Goal: Check status: Check status

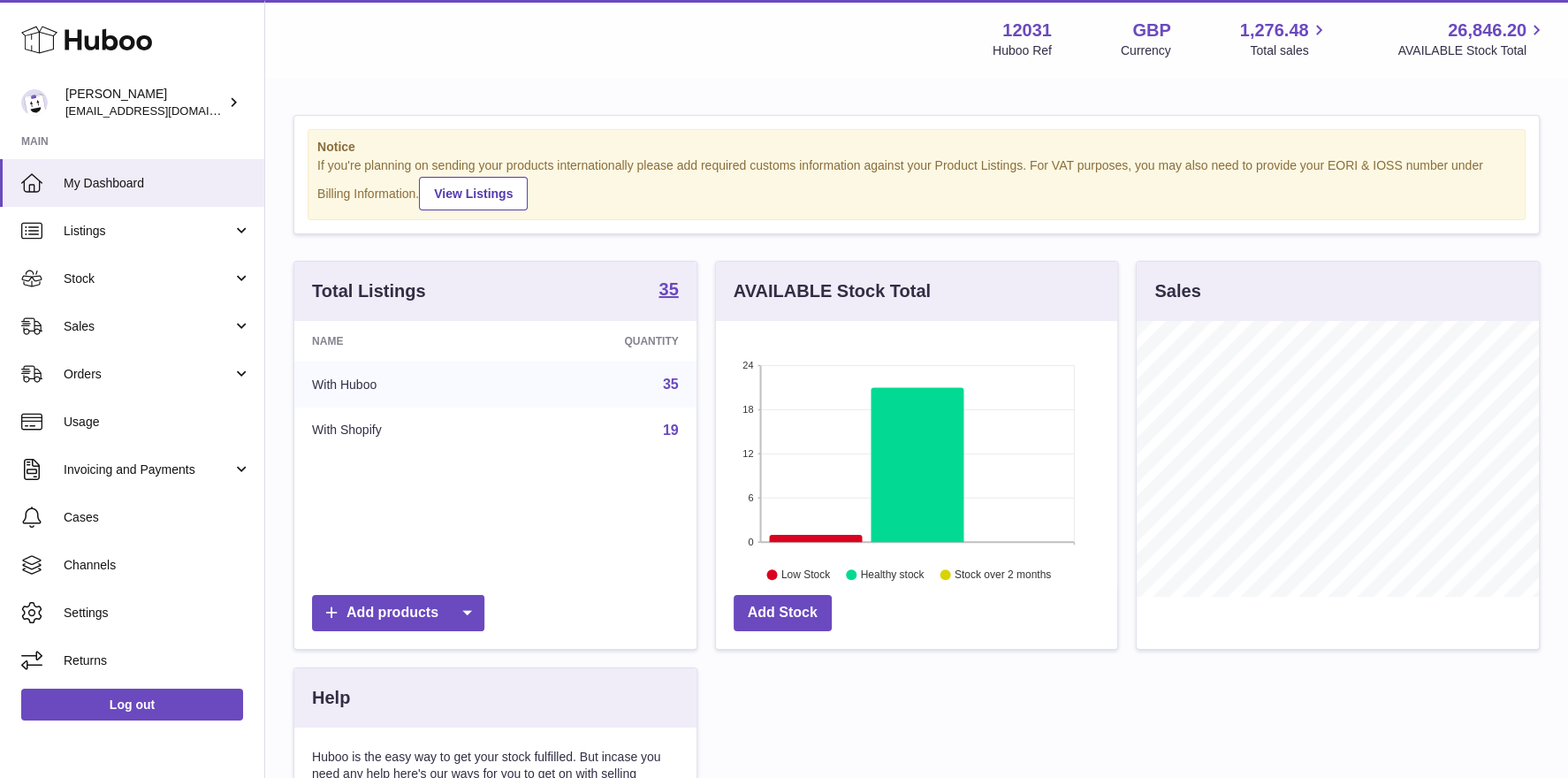
scroll to position [274, 402]
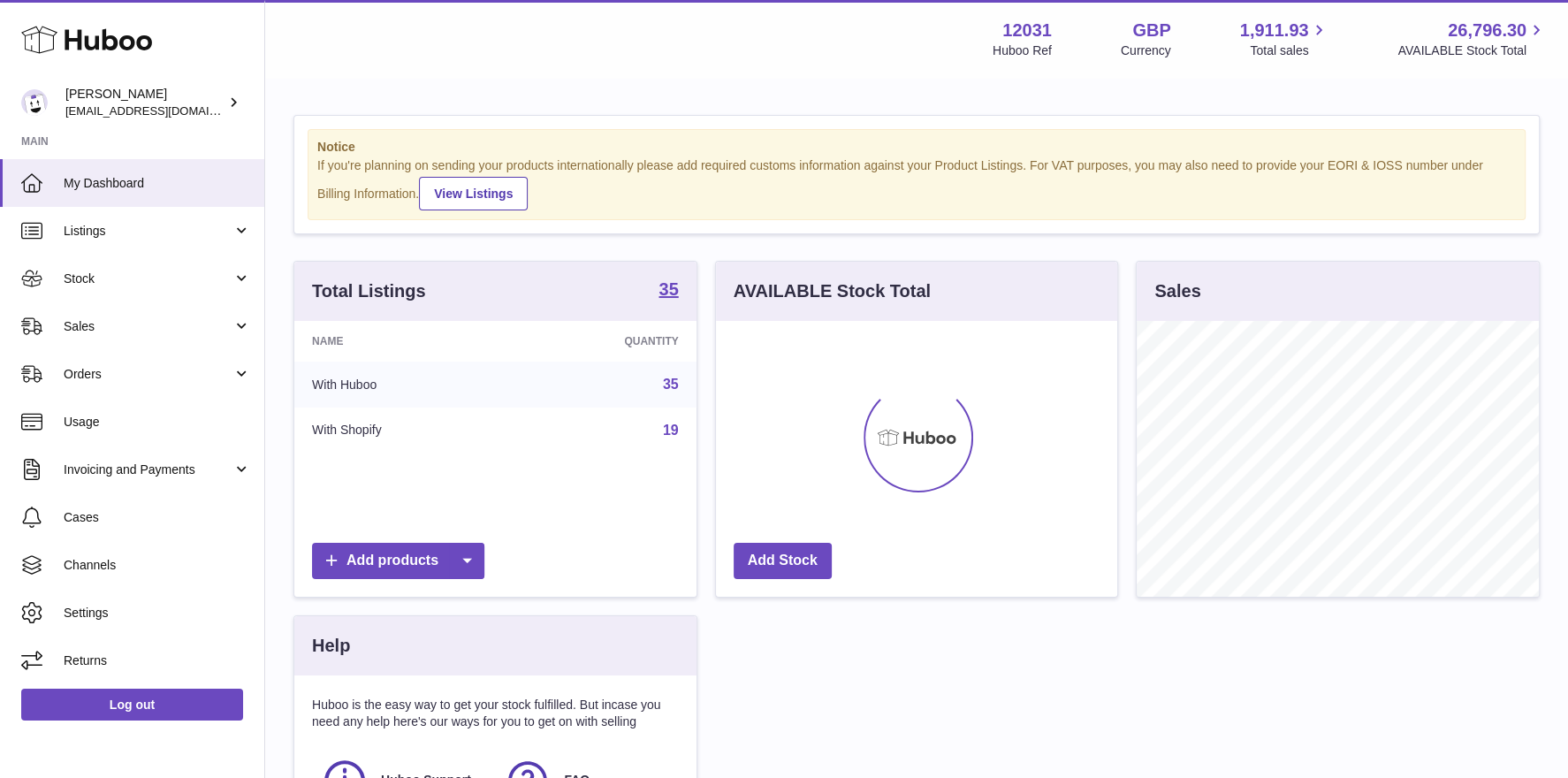
scroll to position [274, 402]
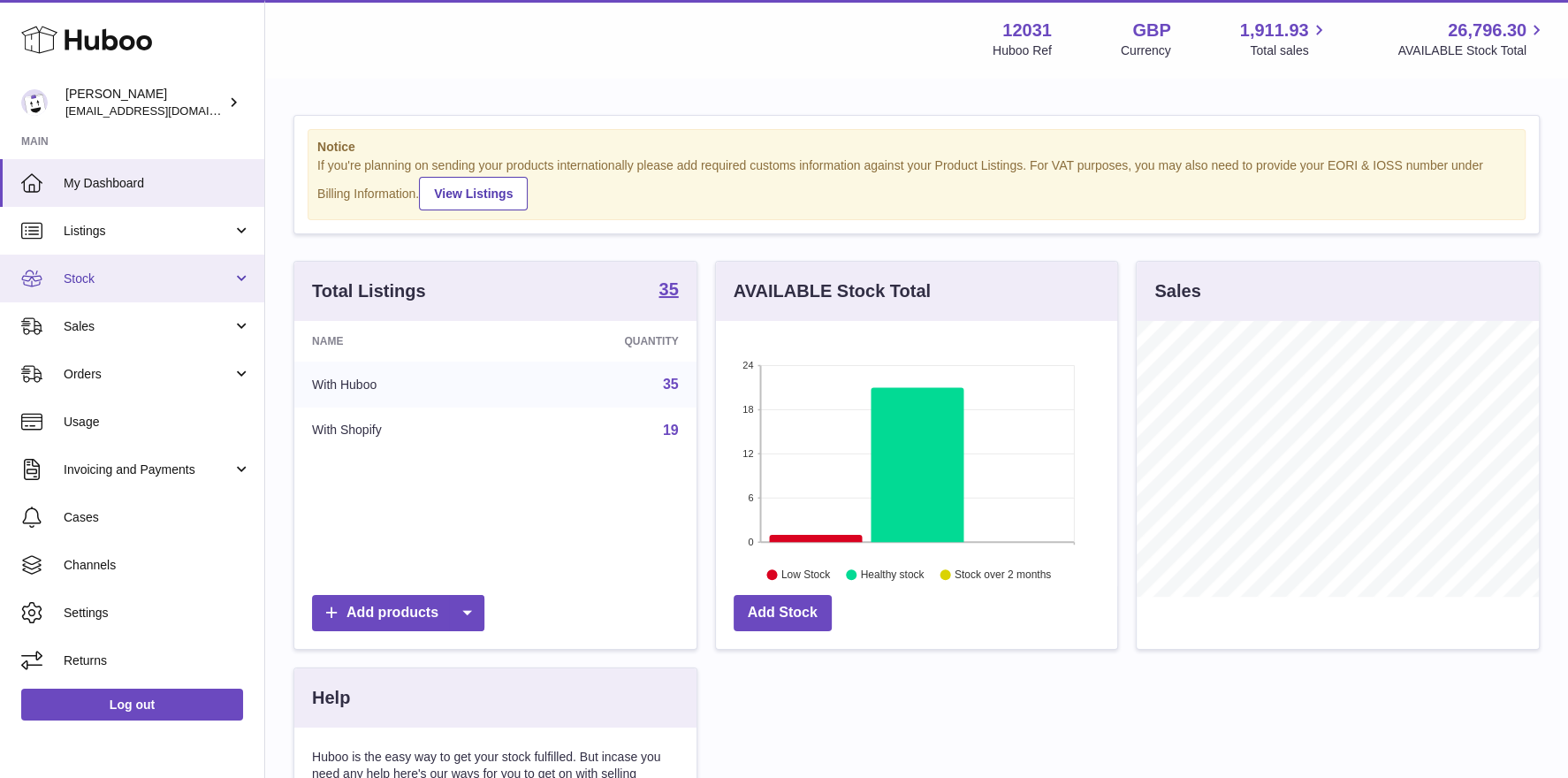
click at [51, 283] on link "Stock" at bounding box center [132, 279] width 265 height 48
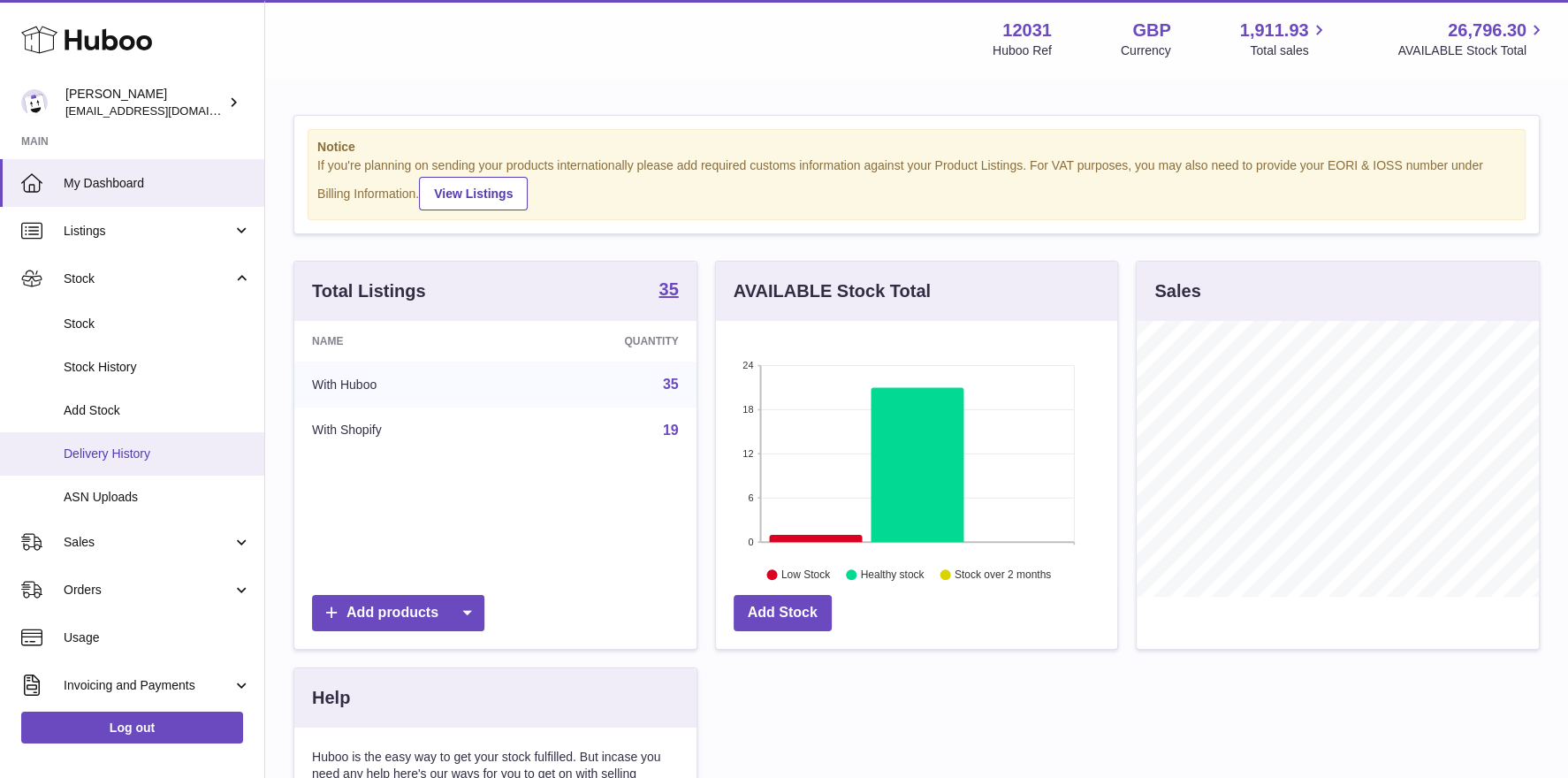
click at [131, 464] on link "Delivery History" at bounding box center [132, 454] width 265 height 44
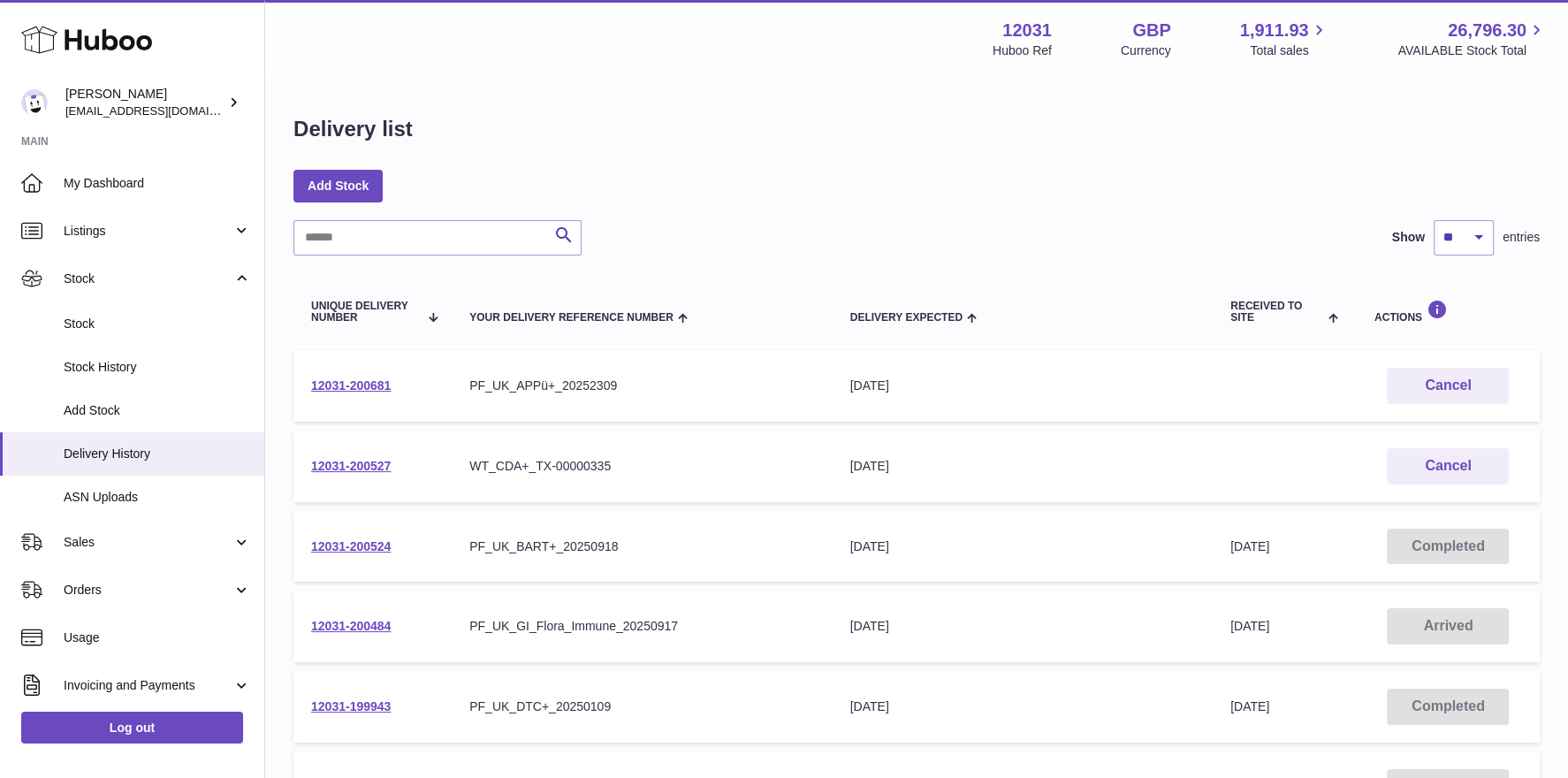
click at [338, 618] on td "12031-200484" at bounding box center [372, 626] width 158 height 72
click at [340, 623] on link "12031-200484" at bounding box center [351, 626] width 80 height 14
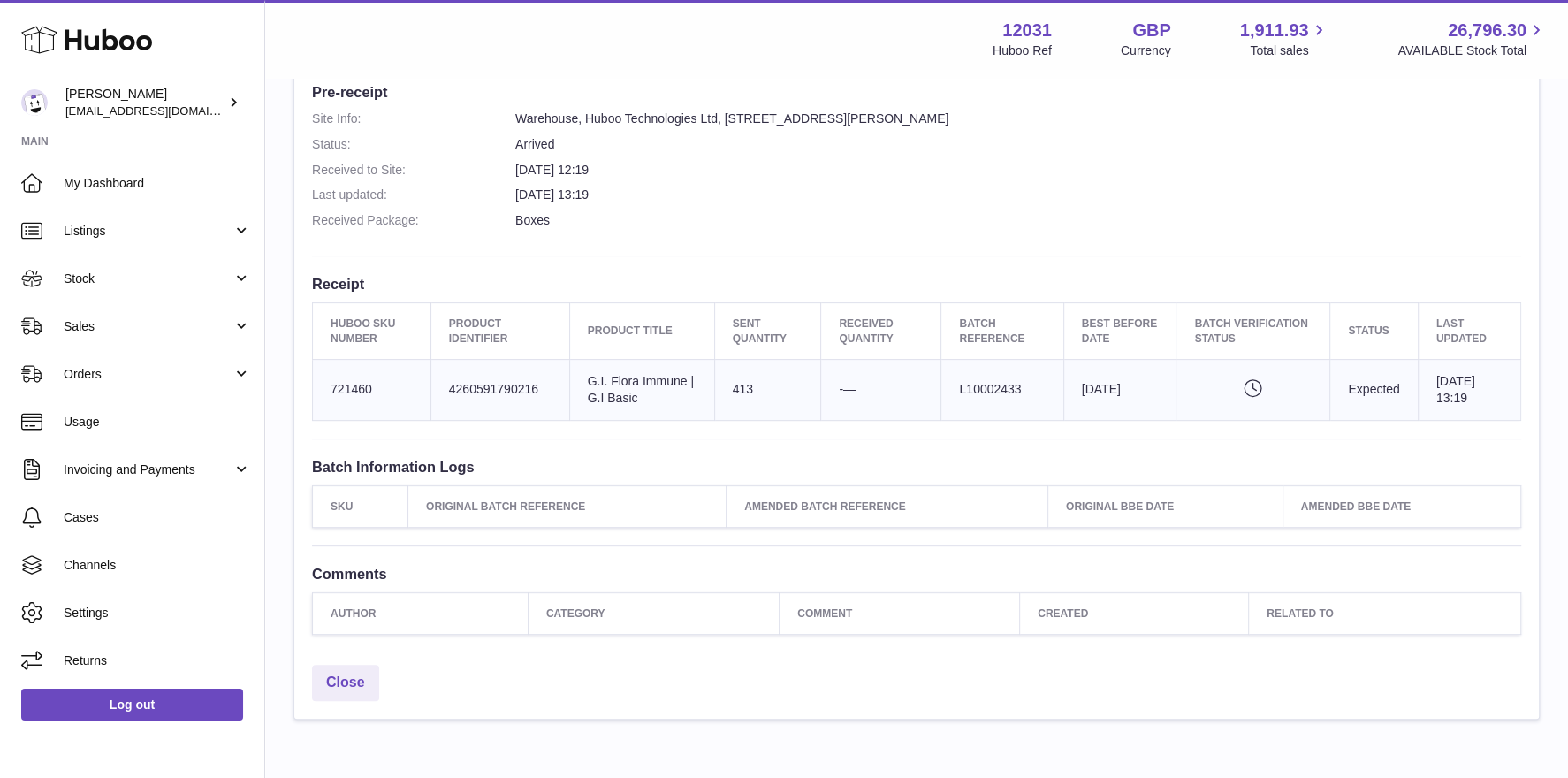
scroll to position [511, 0]
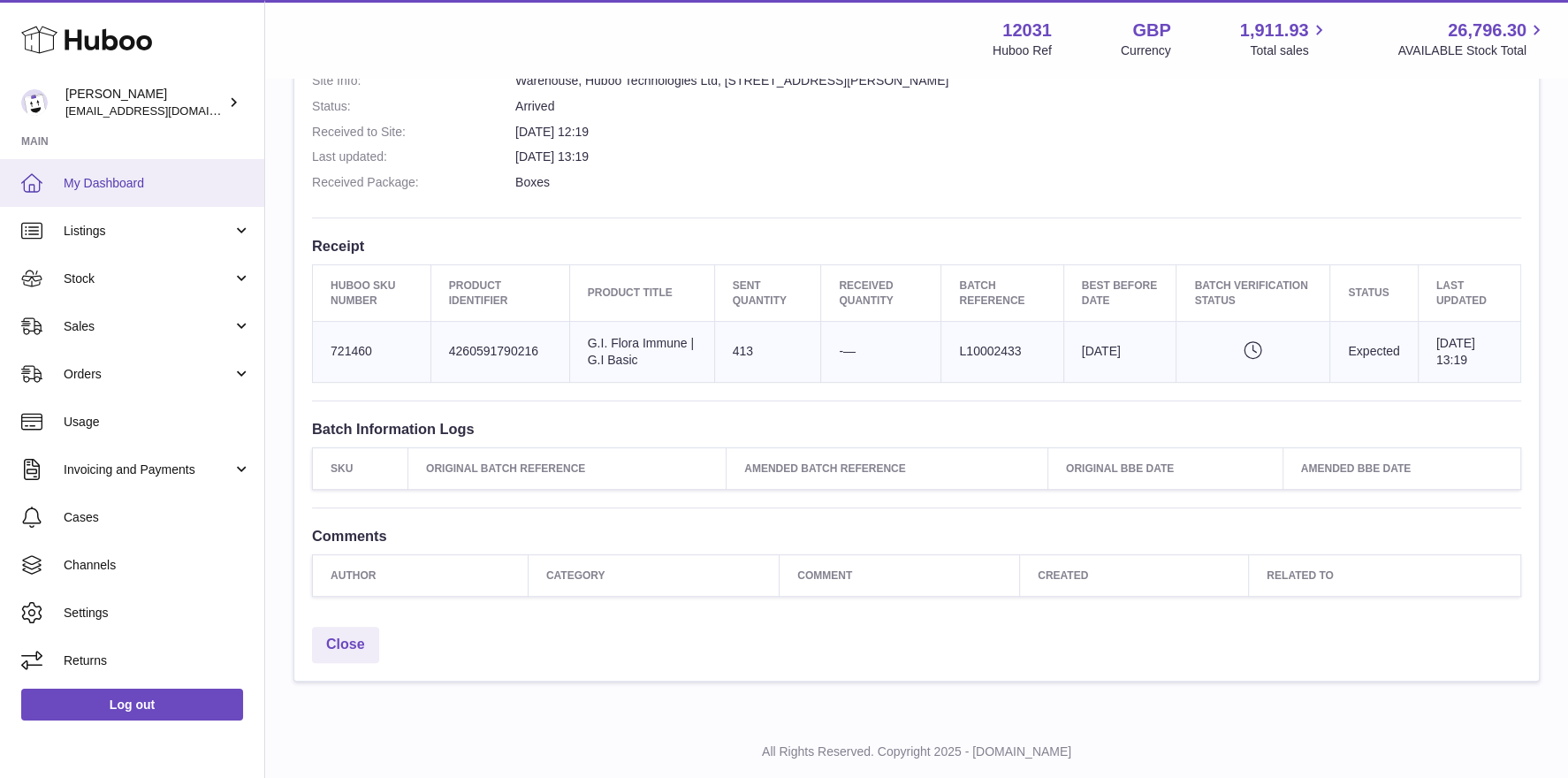
click at [110, 185] on span "My Dashboard" at bounding box center [157, 183] width 187 height 17
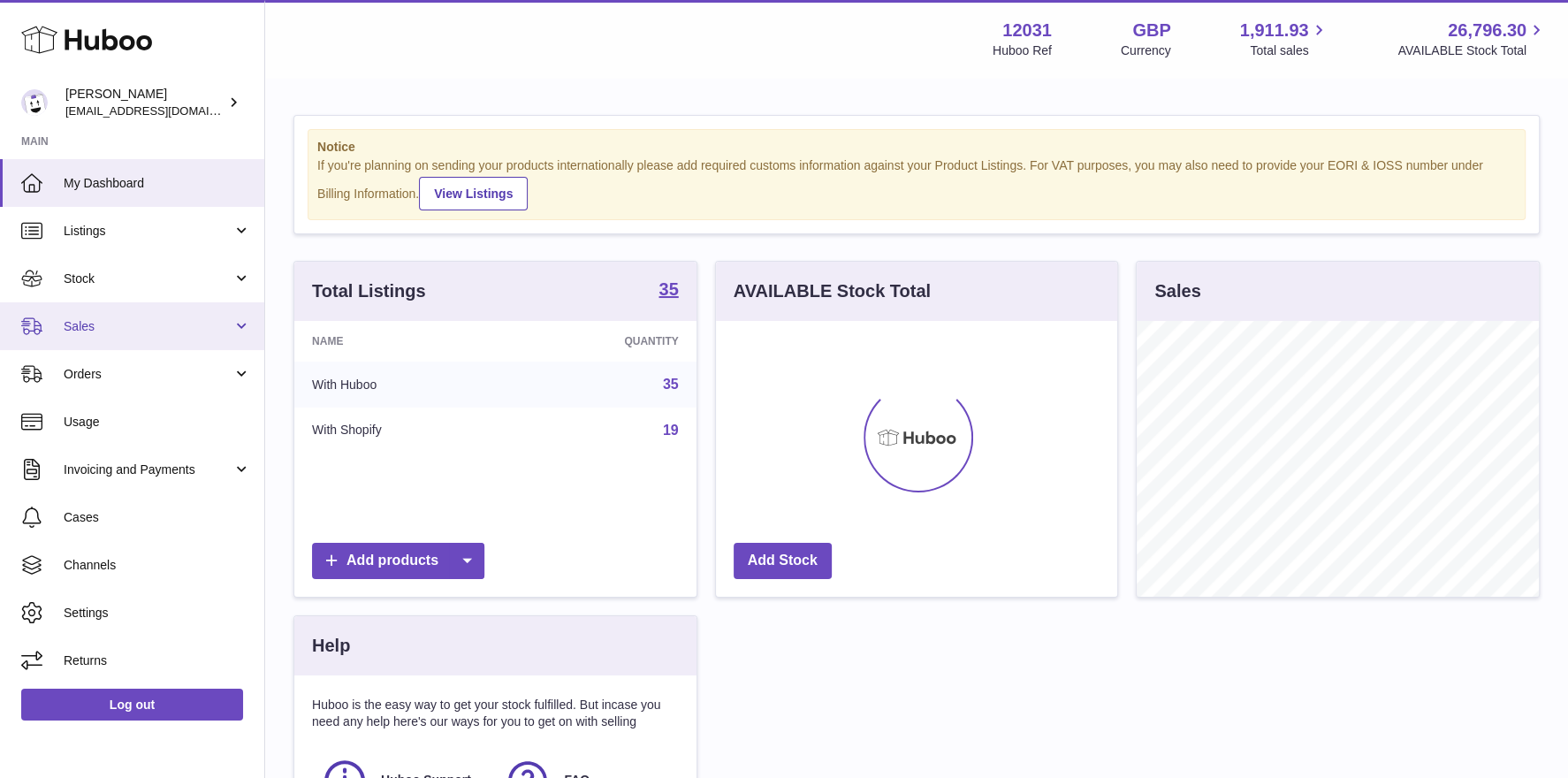
scroll to position [274, 402]
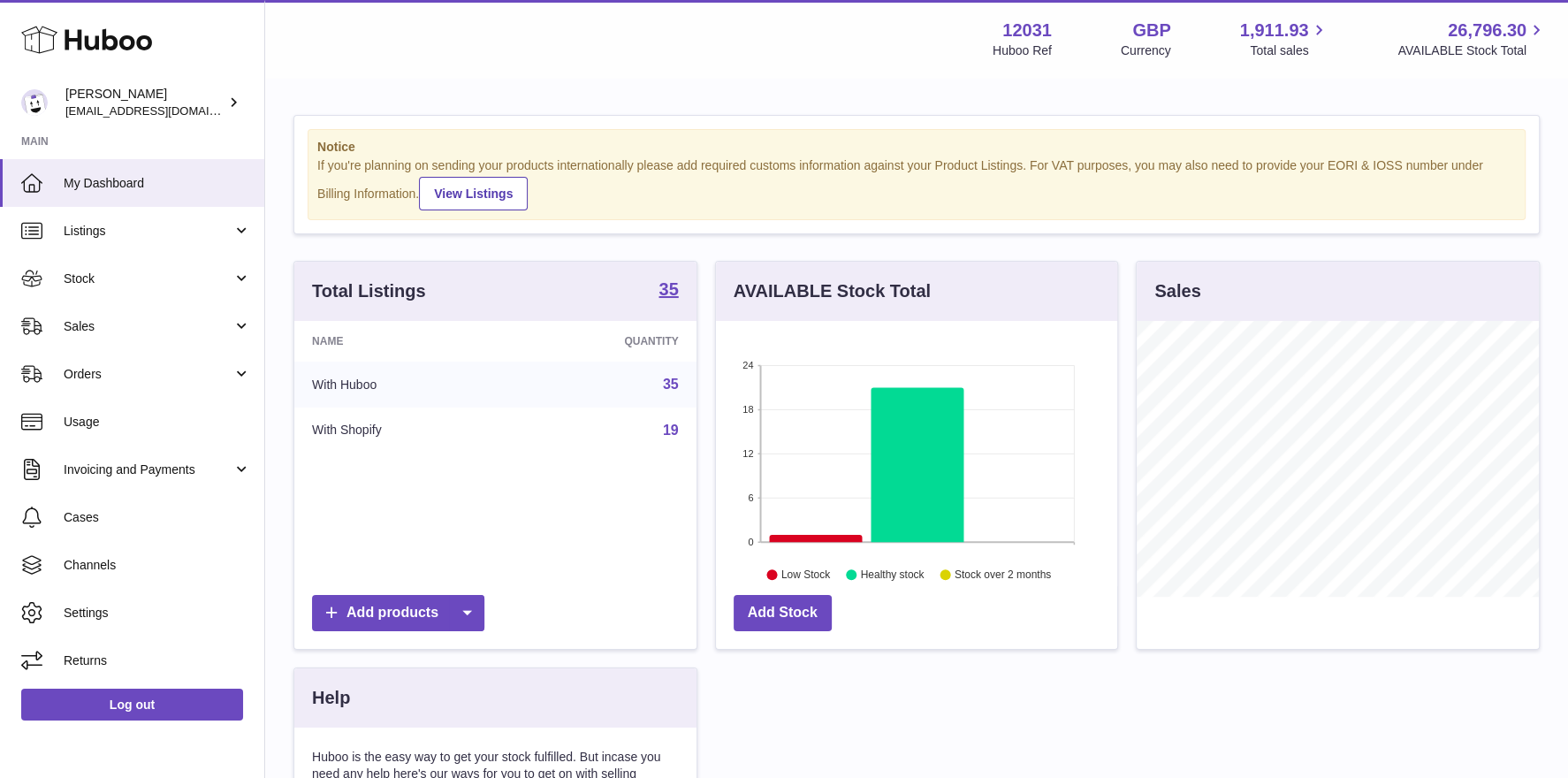
scroll to position [274, 402]
click at [95, 271] on span "Stock" at bounding box center [148, 279] width 169 height 17
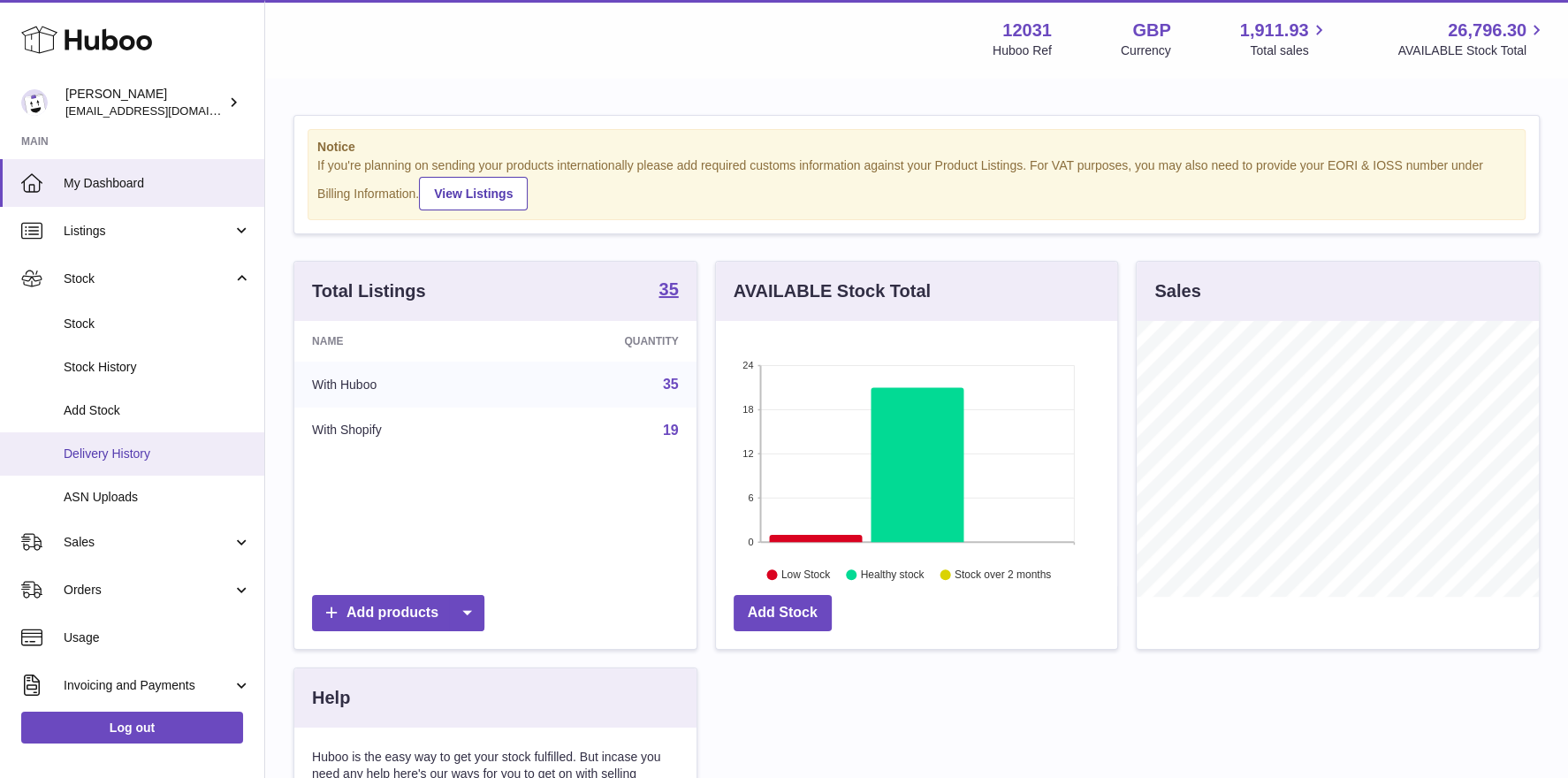
click at [129, 446] on span "Delivery History" at bounding box center [157, 454] width 187 height 17
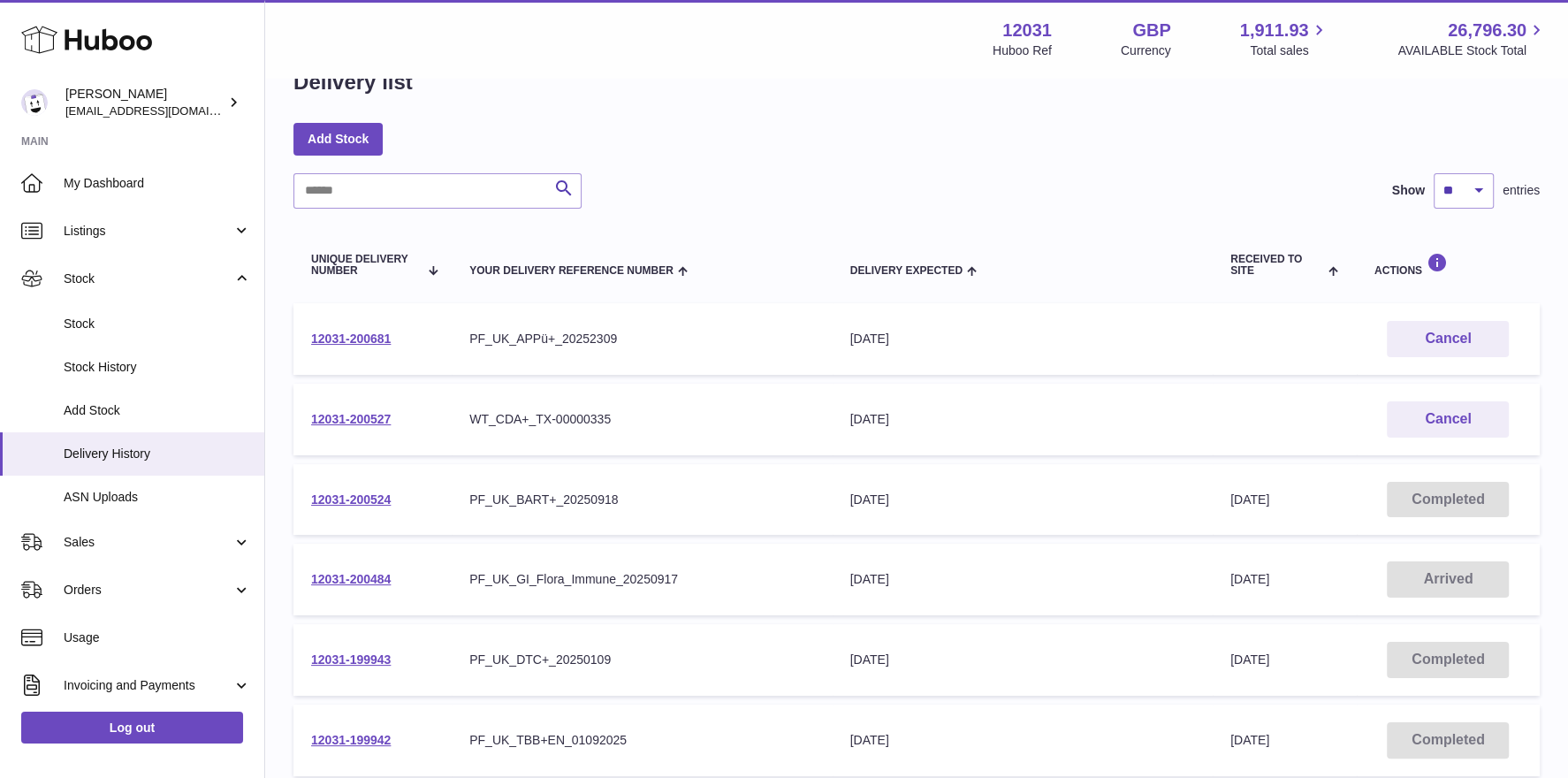
scroll to position [282, 0]
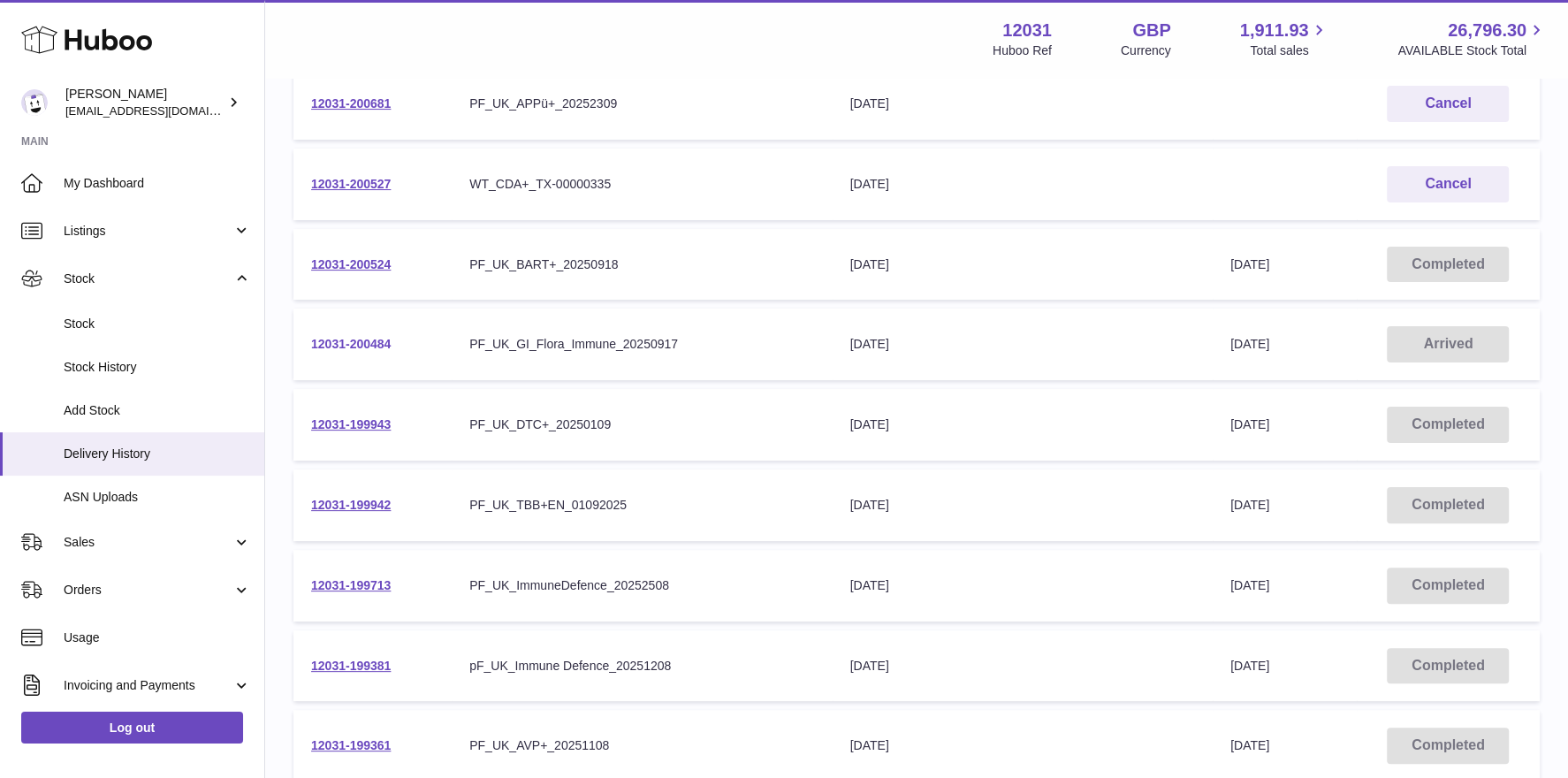
click at [358, 342] on link "12031-200484" at bounding box center [351, 344] width 80 height 14
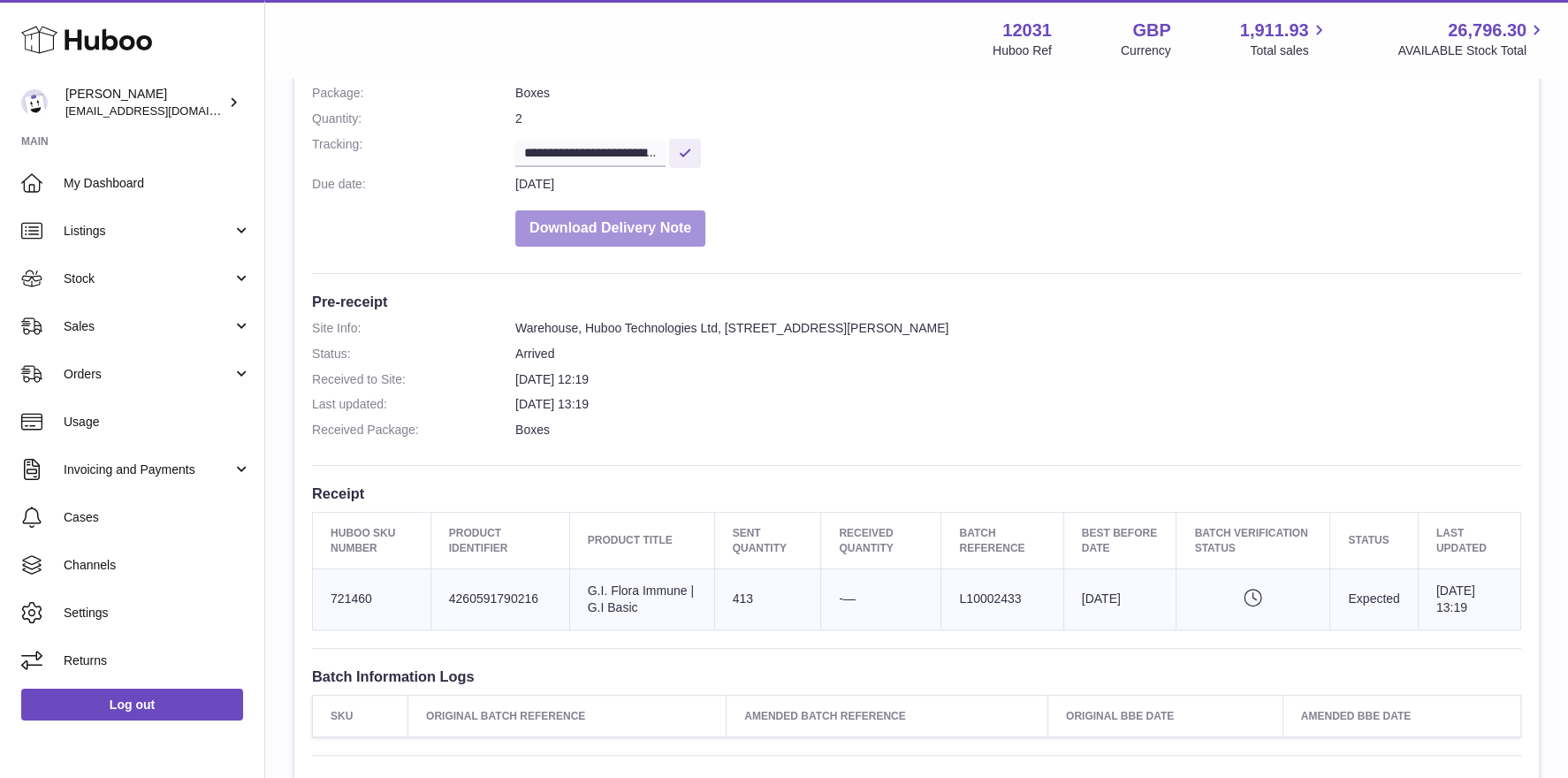
scroll to position [367, 0]
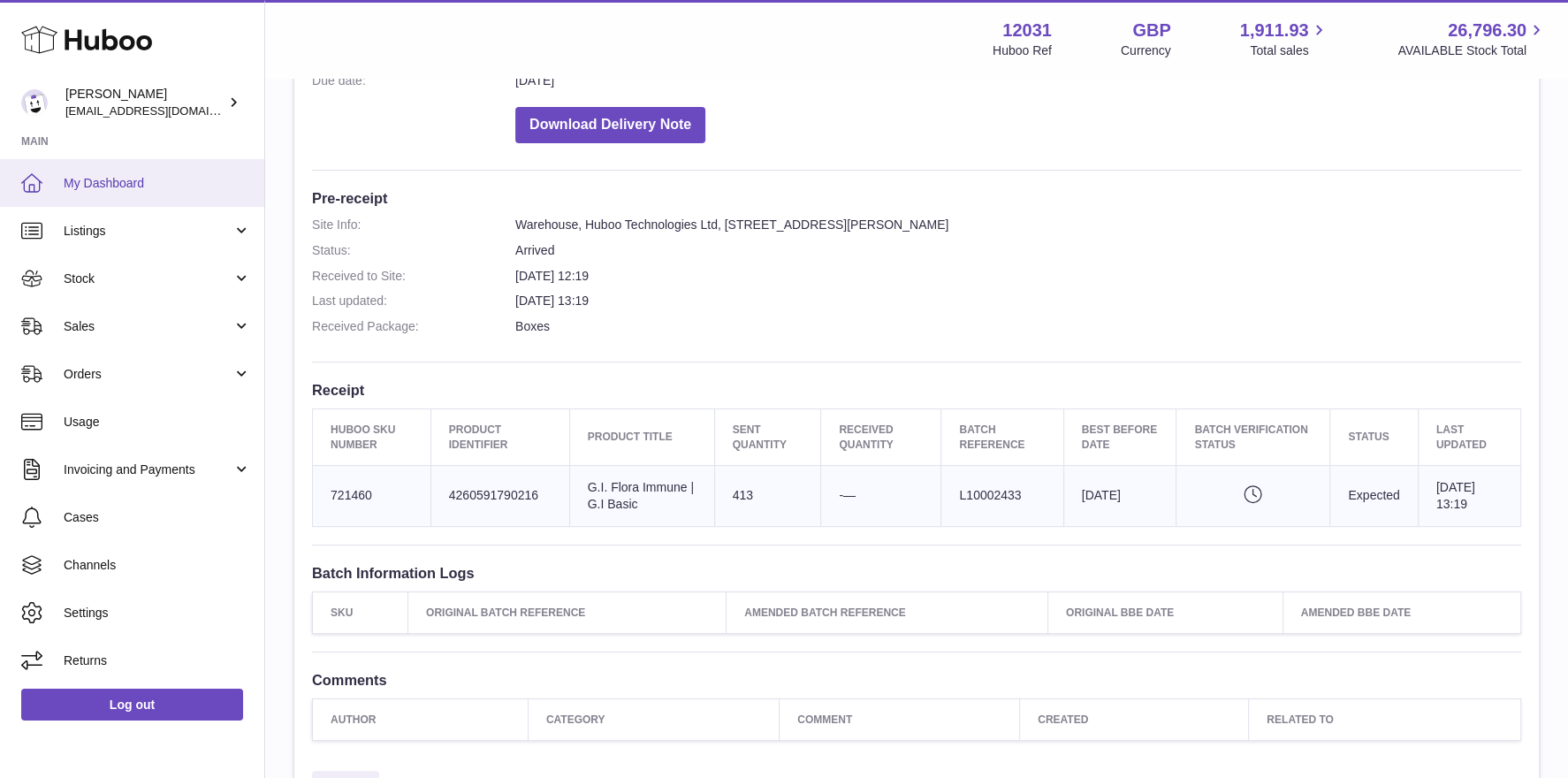
click at [175, 189] on span "My Dashboard" at bounding box center [157, 183] width 187 height 17
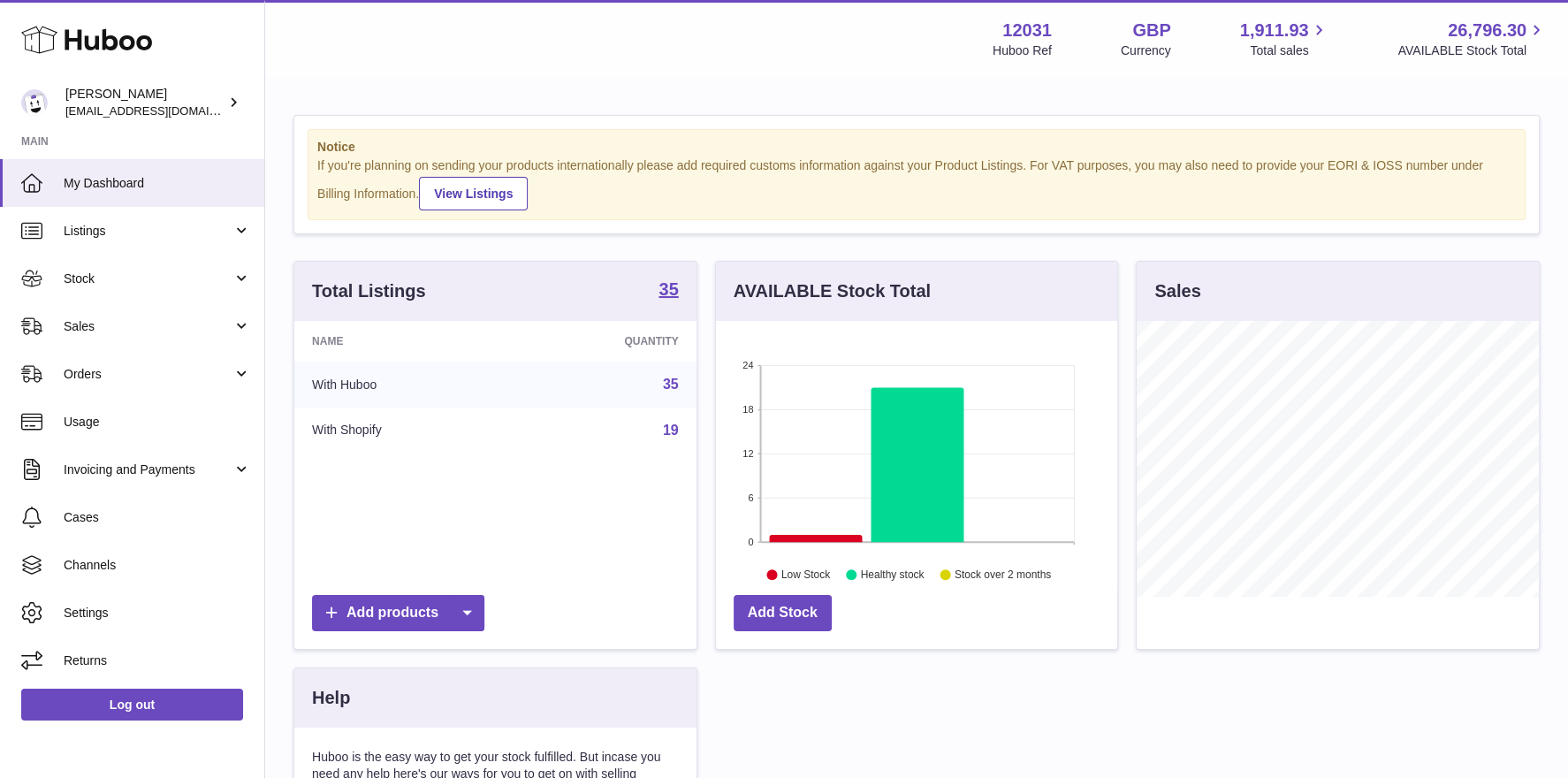
scroll to position [274, 402]
click at [99, 273] on span "Stock" at bounding box center [148, 279] width 169 height 17
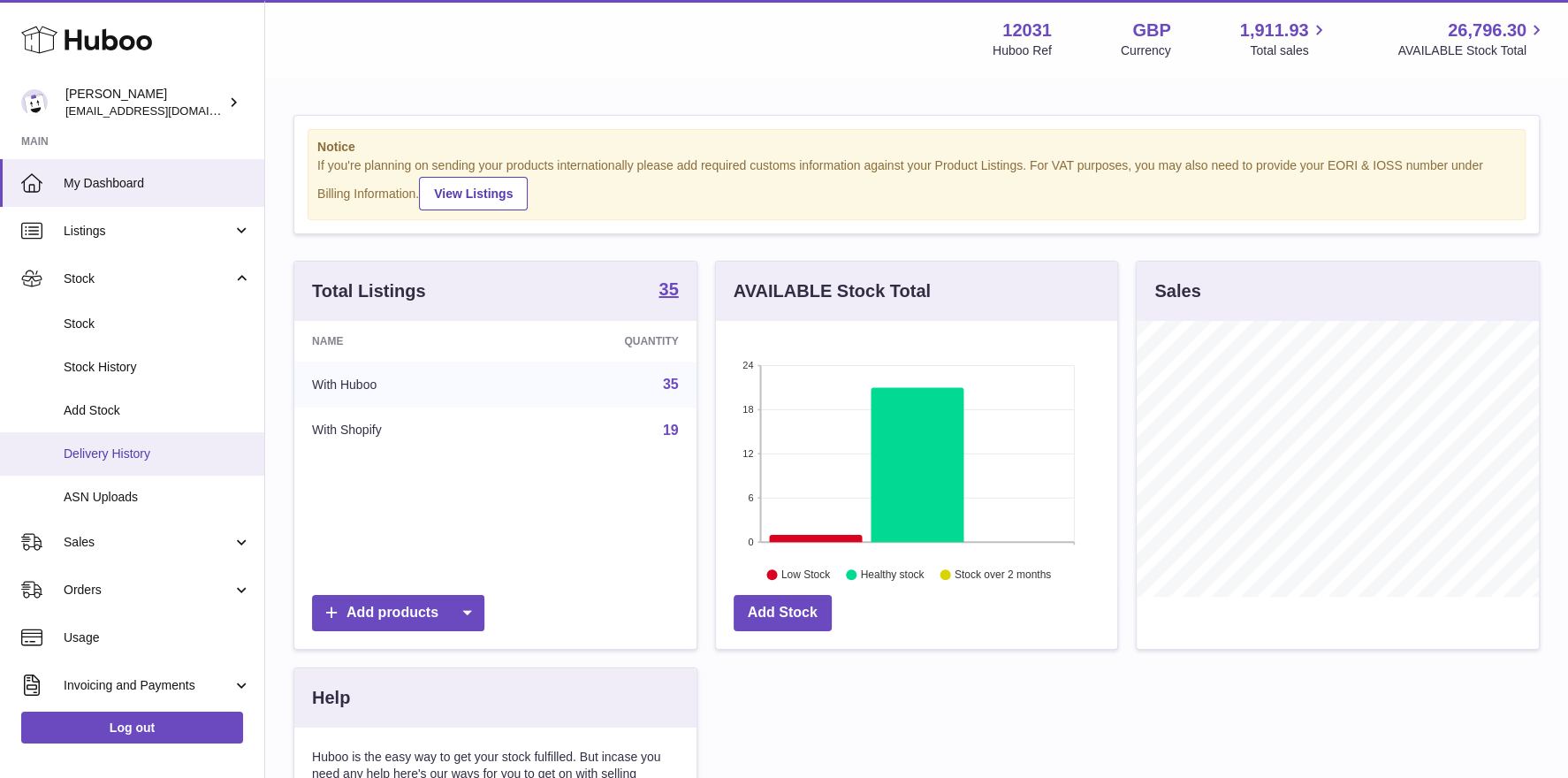
click at [126, 459] on span "Delivery History" at bounding box center [157, 454] width 187 height 17
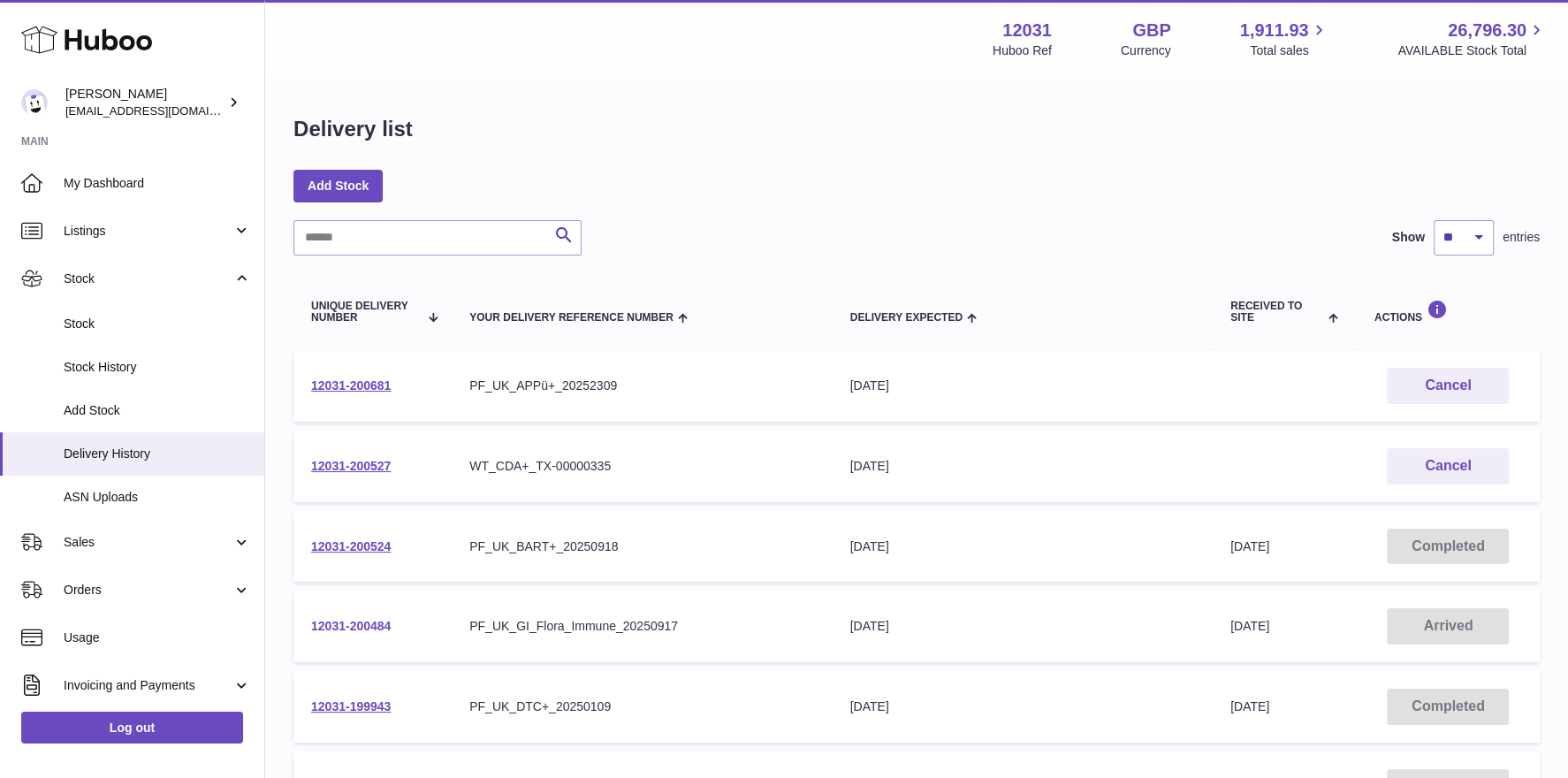
click at [382, 621] on link "12031-200484" at bounding box center [351, 626] width 80 height 14
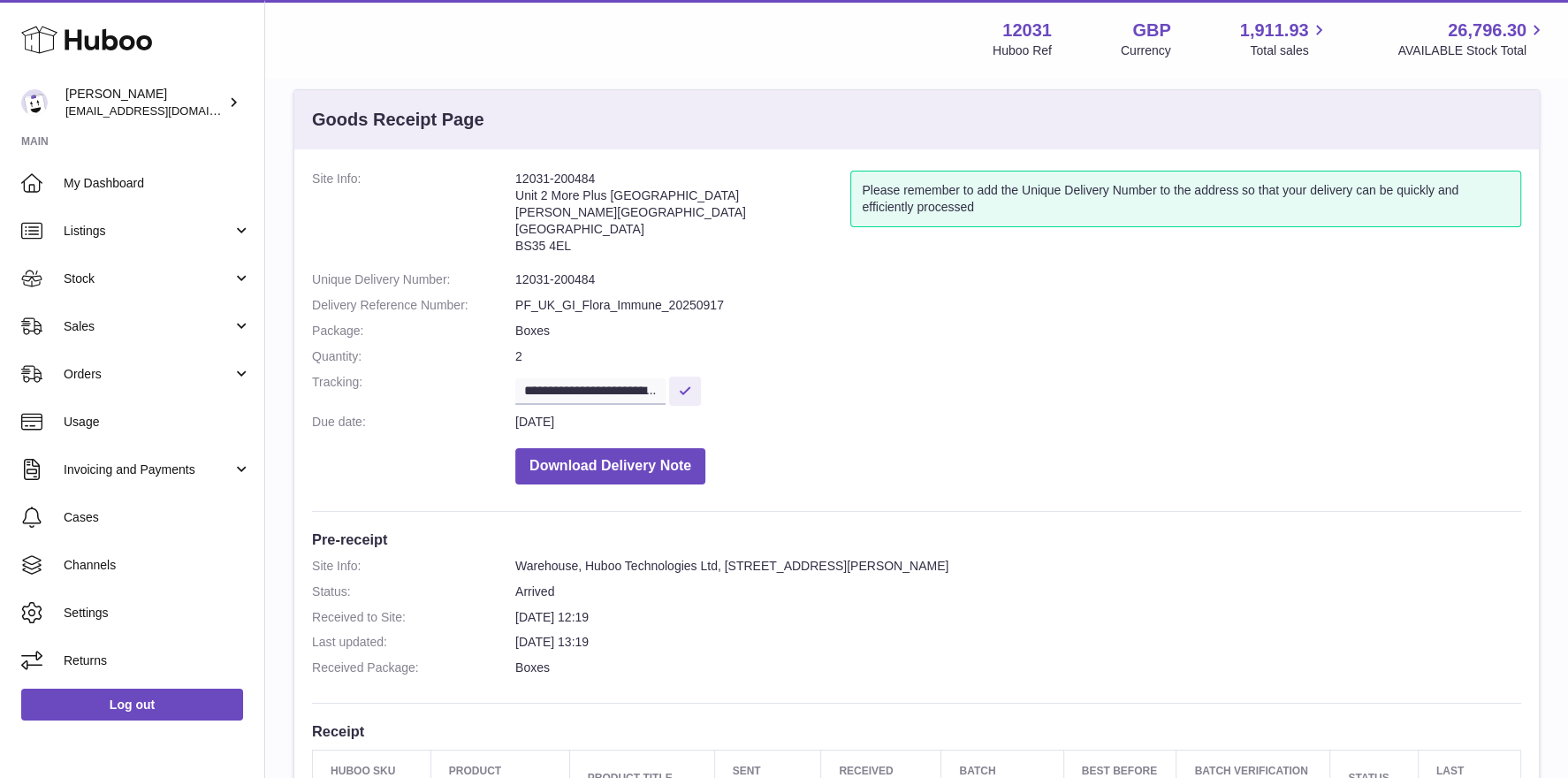
scroll to position [256, 0]
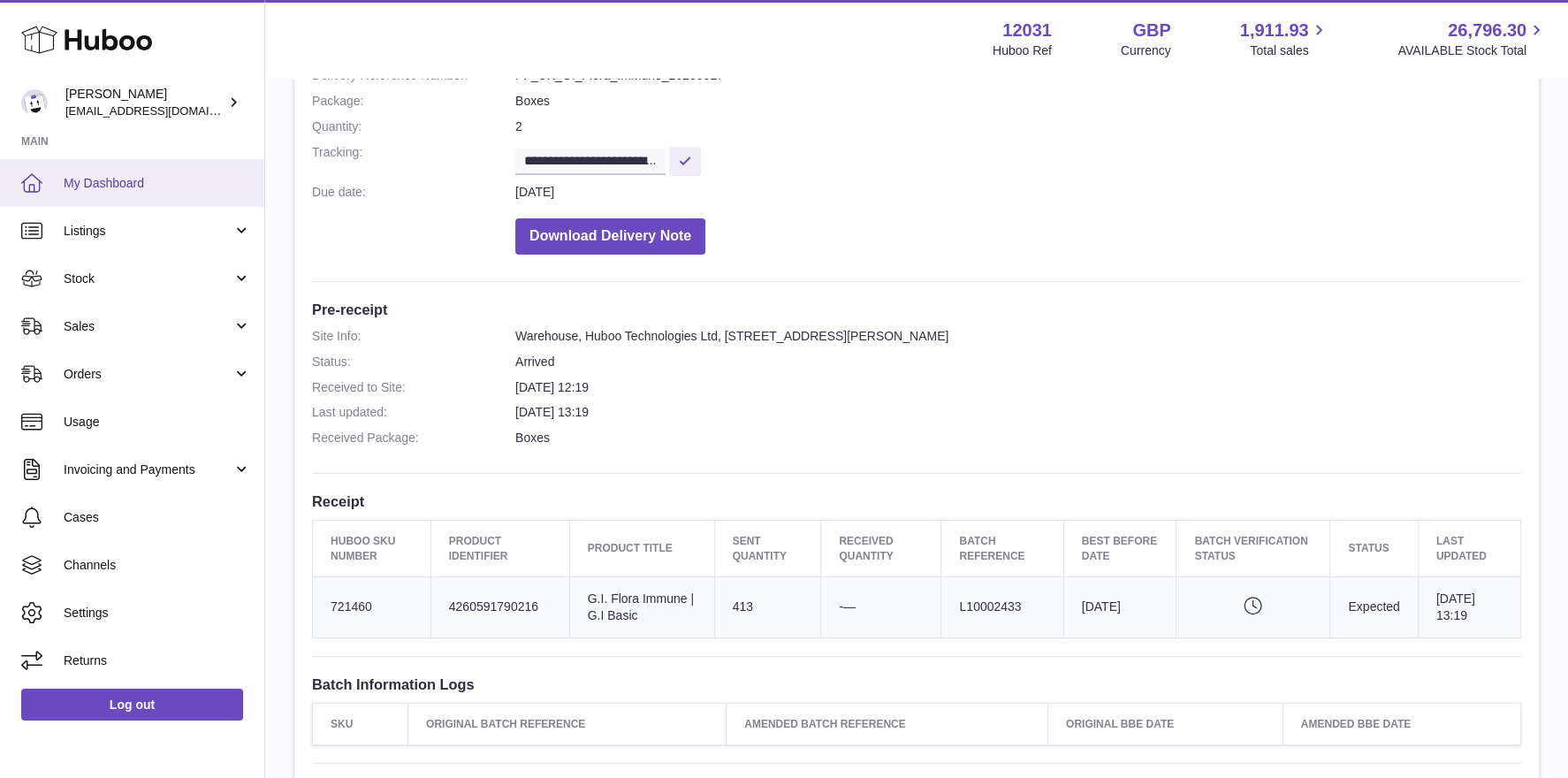
click at [91, 187] on span "My Dashboard" at bounding box center [157, 183] width 187 height 17
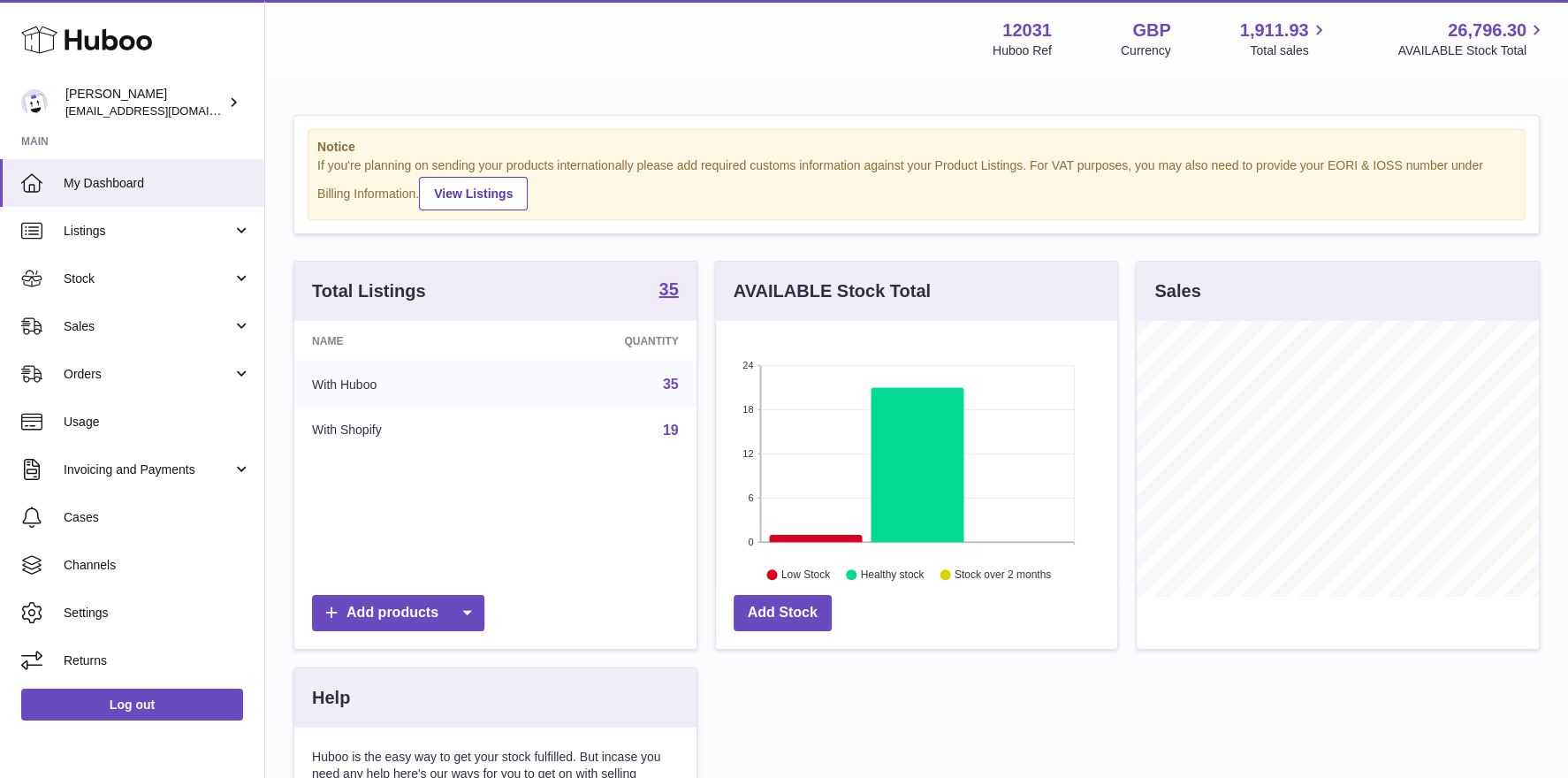
scroll to position [274, 402]
click at [802, 537] on icon at bounding box center [816, 538] width 92 height 7
click at [801, 536] on icon at bounding box center [816, 538] width 92 height 7
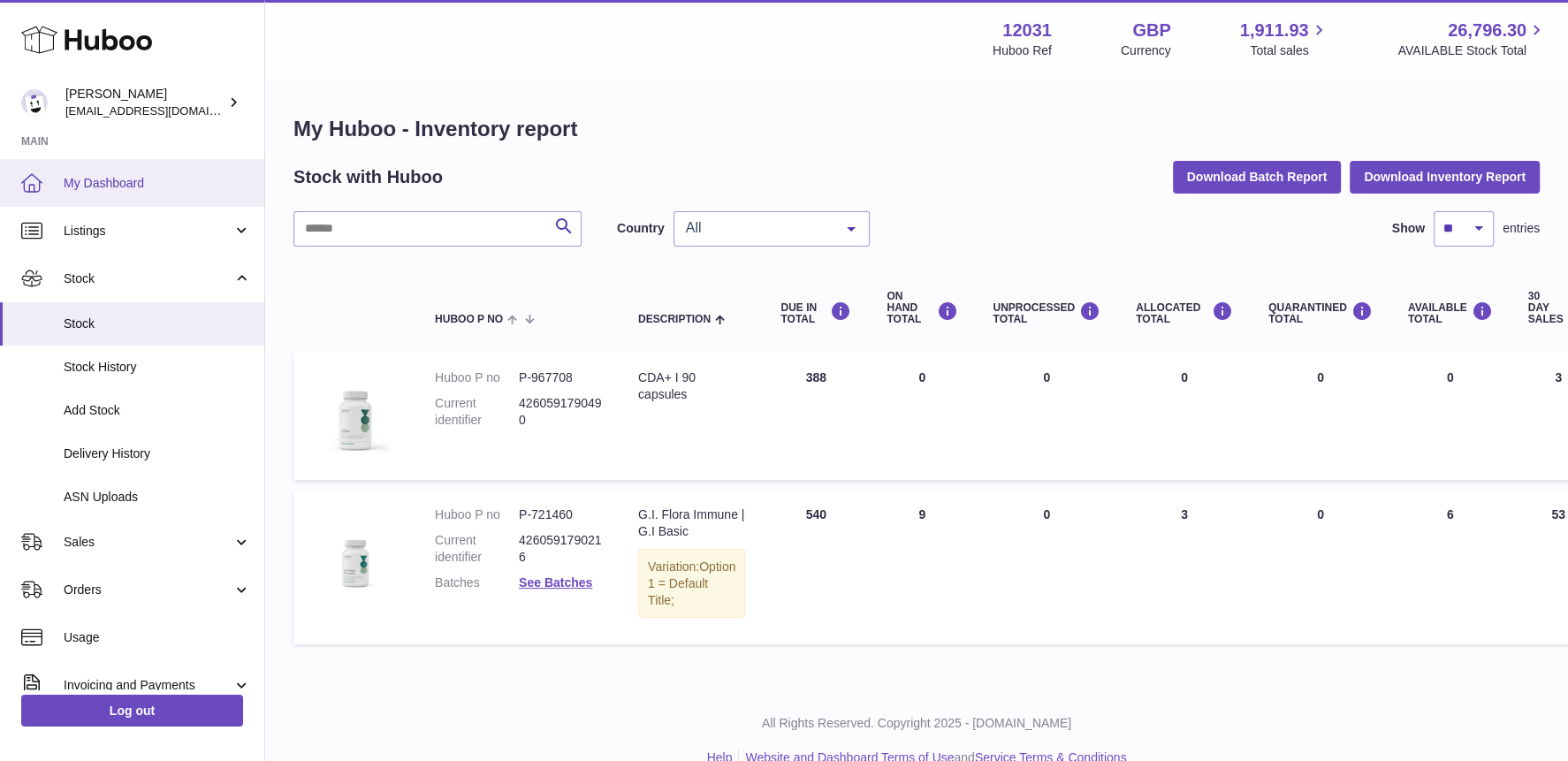
click at [142, 188] on span "My Dashboard" at bounding box center [157, 183] width 187 height 17
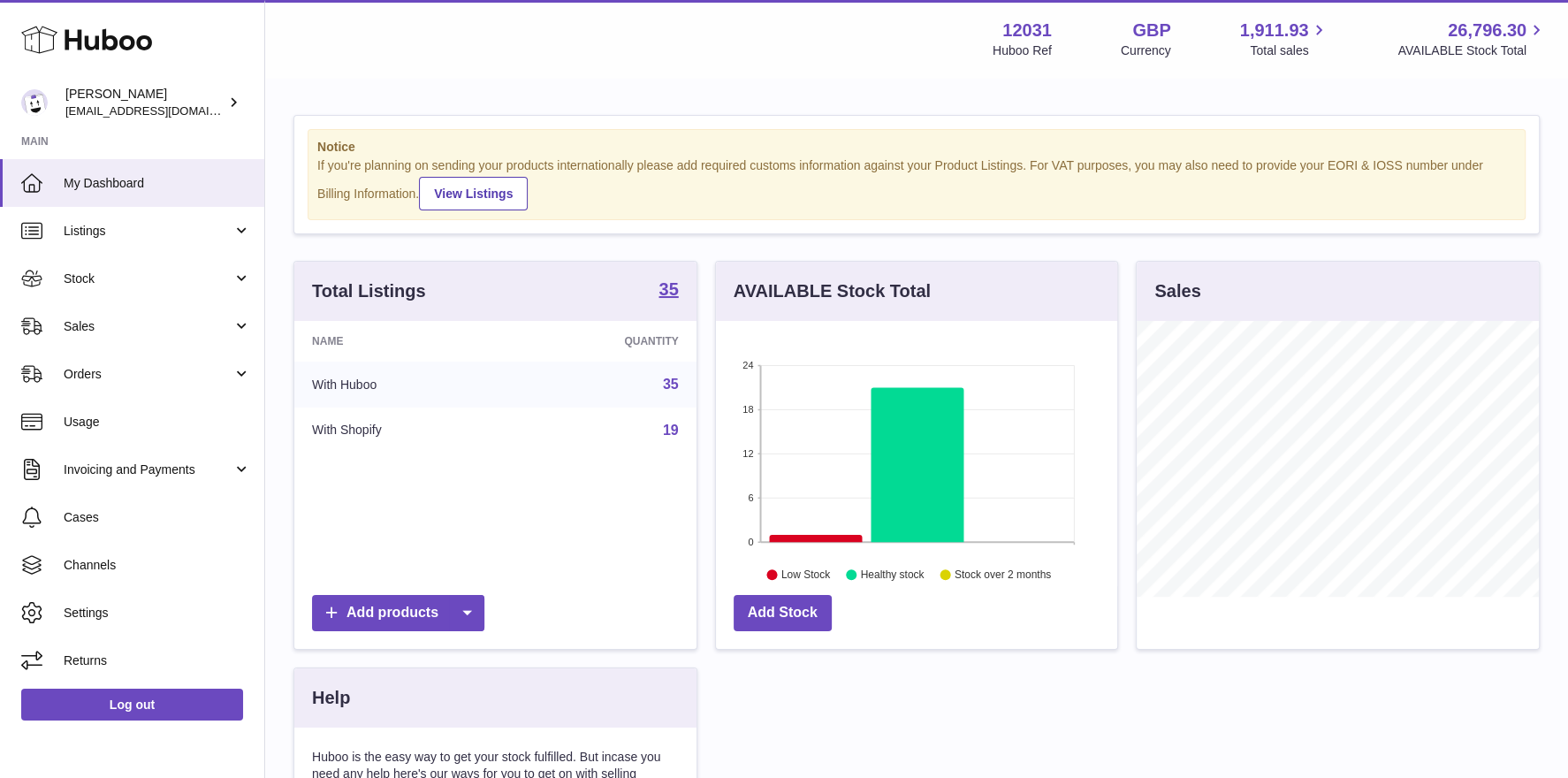
scroll to position [274, 402]
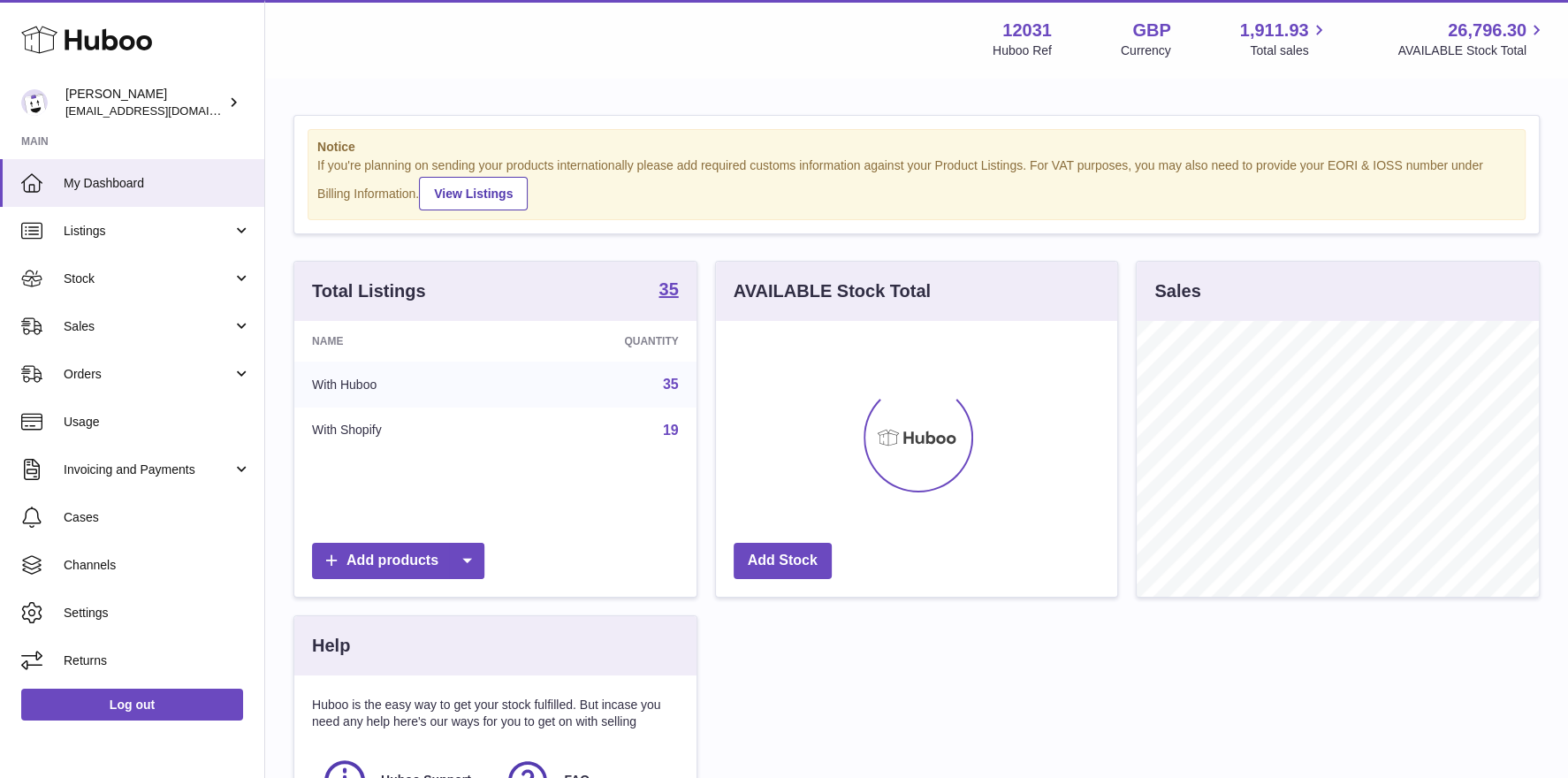
scroll to position [274, 402]
